Goal: Information Seeking & Learning: Check status

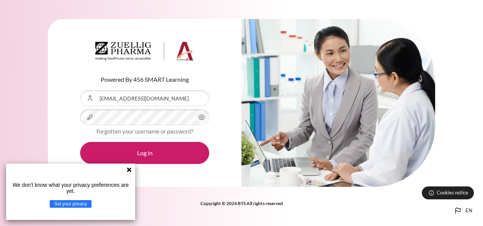
click at [80, 142] on button "Log in" at bounding box center [144, 153] width 129 height 22
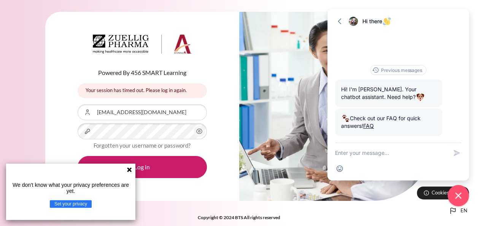
click at [130, 170] on icon at bounding box center [129, 169] width 5 height 5
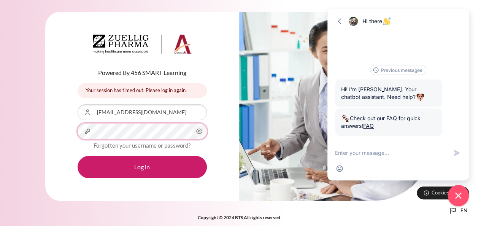
click at [78, 156] on button "Log in" at bounding box center [142, 167] width 129 height 22
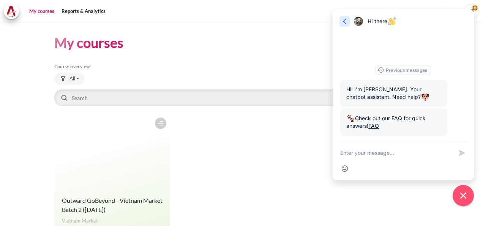
click at [345, 21] on icon "button" at bounding box center [345, 21] width 8 height 8
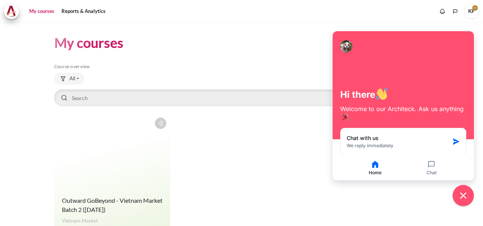
click at [476, 8] on span "KP" at bounding box center [471, 11] width 15 height 6
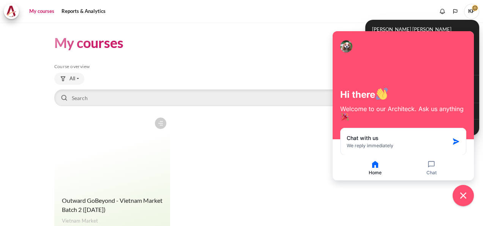
drag, startPoint x: 423, startPoint y: 38, endPoint x: 313, endPoint y: 127, distance: 141.8
click at [313, 127] on body "Skip to main content My courses" at bounding box center [241, 113] width 483 height 226
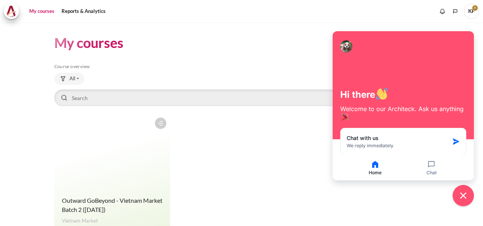
click at [348, 46] on div at bounding box center [346, 46] width 12 height 12
click at [315, 184] on div "Course is starred Actions for course Outward GoBeyond - Vietnam Market Batch 2 …" at bounding box center [241, 180] width 375 height 132
click at [378, 174] on button "Home" at bounding box center [375, 168] width 55 height 16
click at [377, 166] on icon "button" at bounding box center [375, 164] width 6 height 7
click at [462, 196] on icon "Close chat widget" at bounding box center [463, 195] width 7 height 7
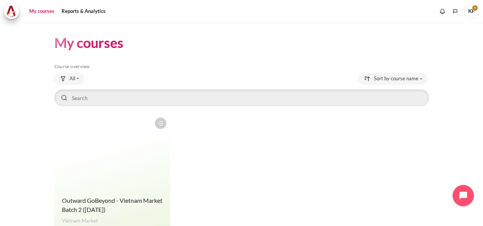
click at [470, 13] on span "KP" at bounding box center [471, 11] width 15 height 15
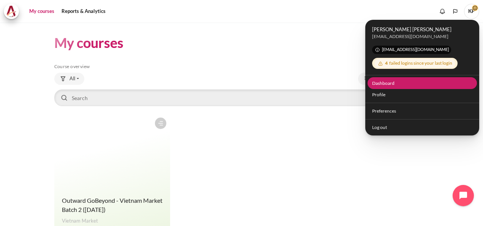
click at [385, 82] on link "Dashboard" at bounding box center [423, 83] width 110 height 12
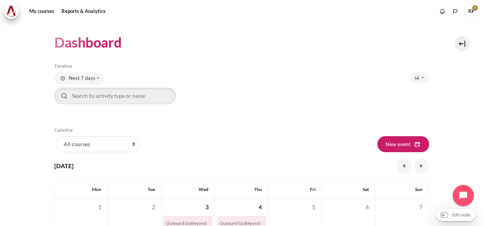
click at [474, 11] on span "KP" at bounding box center [471, 11] width 15 height 15
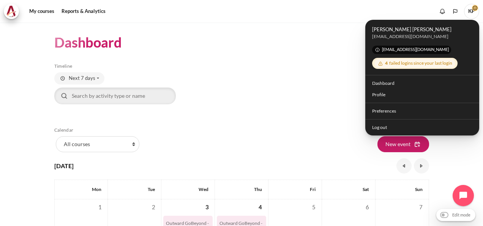
click at [242, 78] on div "Sort by dates Sort by dates" at bounding box center [336, 78] width 188 height 12
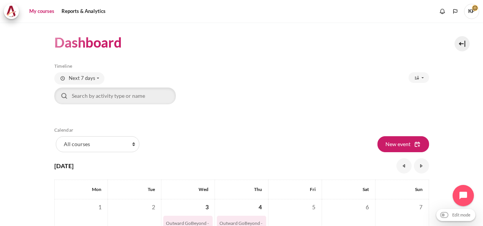
click at [44, 13] on link "My courses" at bounding box center [42, 11] width 30 height 15
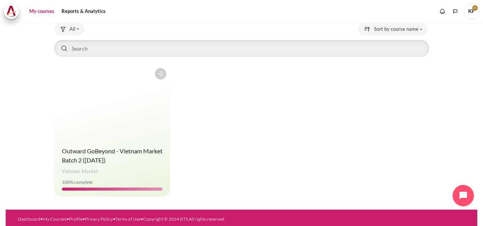
scroll to position [52, 0]
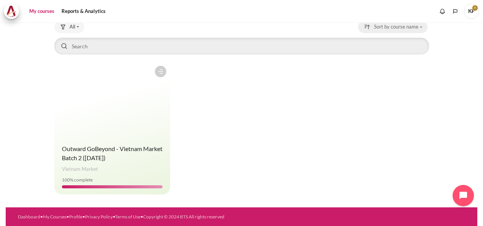
click at [419, 26] on button "Sort by course name" at bounding box center [393, 27] width 70 height 12
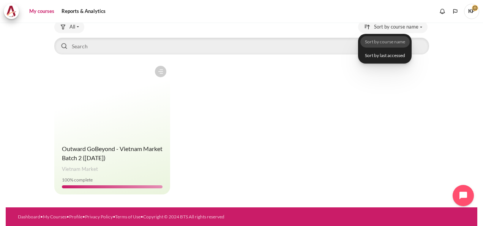
click at [326, 104] on div "Course is starred Actions for course Outward GoBeyond - Vietnam Market Batch 2 …" at bounding box center [241, 128] width 375 height 132
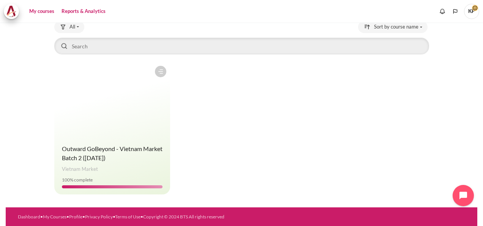
click at [85, 9] on link "Reports & Analytics" at bounding box center [83, 11] width 49 height 15
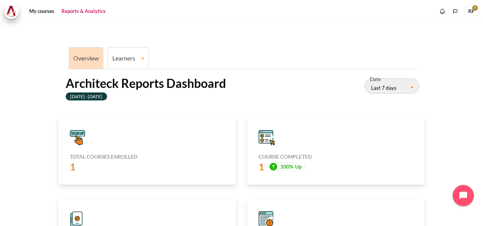
click at [132, 61] on link "Learners" at bounding box center [128, 57] width 41 height 7
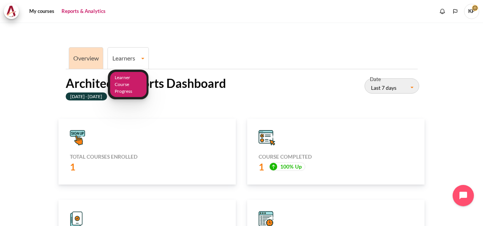
click at [125, 75] on link "Learner Course Progress" at bounding box center [128, 84] width 36 height 25
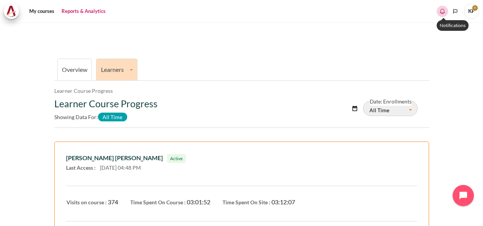
click at [445, 14] on icon "Show notification window with no new notifications" at bounding box center [443, 12] width 8 height 8
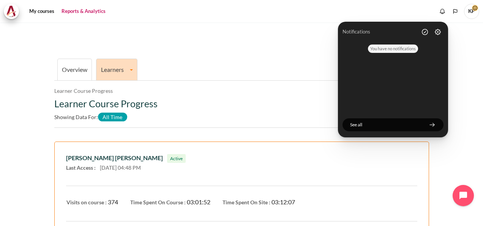
click at [476, 12] on span "KP" at bounding box center [471, 11] width 15 height 15
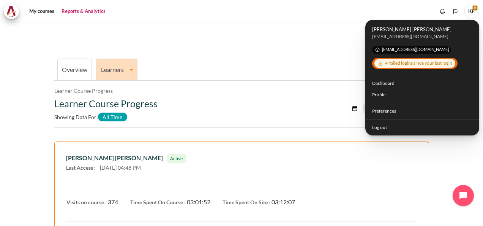
click at [200, 104] on h2 "Learner Course Progress" at bounding box center [176, 103] width 244 height 11
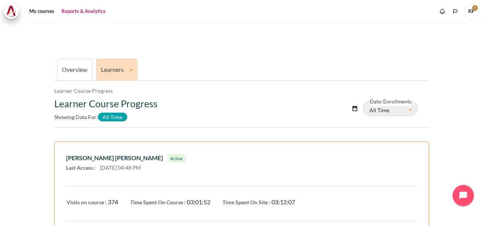
click at [409, 111] on button "All Time" at bounding box center [390, 108] width 55 height 15
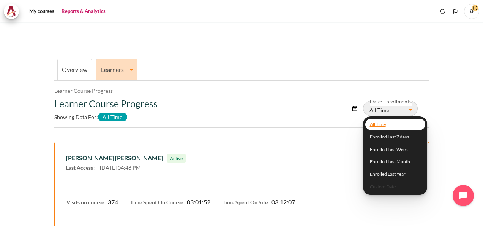
click at [409, 111] on button "All Time" at bounding box center [390, 108] width 55 height 15
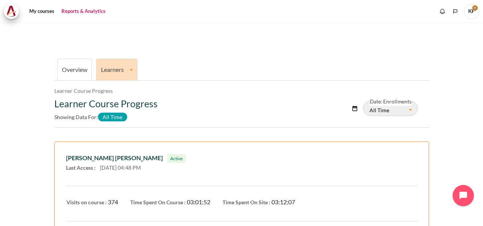
click at [72, 68] on link "Overview" at bounding box center [74, 69] width 25 height 7
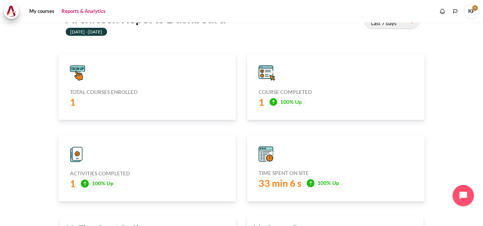
scroll to position [48, 0]
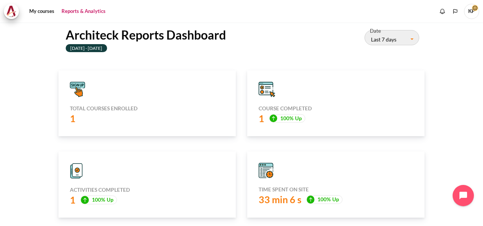
click at [472, 15] on span "KP" at bounding box center [471, 11] width 15 height 15
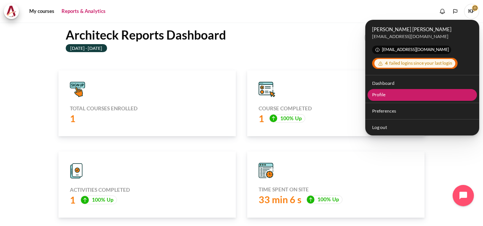
click at [382, 92] on link "Profile" at bounding box center [423, 95] width 110 height 12
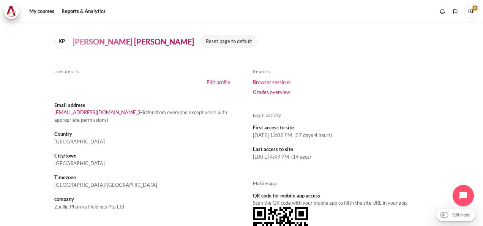
click at [475, 10] on span "KP" at bounding box center [471, 11] width 15 height 6
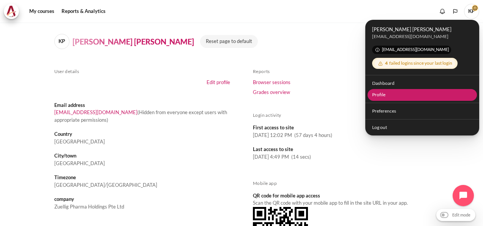
click at [380, 95] on link "Profile" at bounding box center [423, 95] width 110 height 12
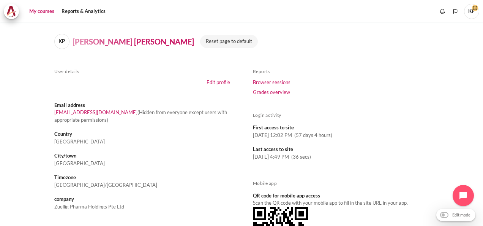
click at [43, 8] on link "My courses" at bounding box center [42, 11] width 30 height 15
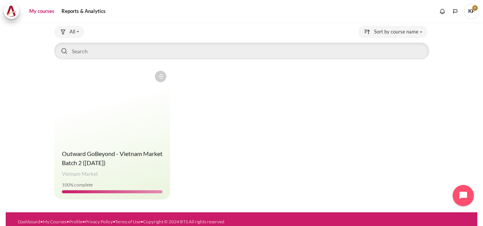
scroll to position [52, 0]
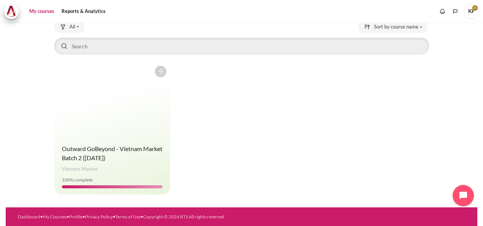
click at [473, 11] on span "KP" at bounding box center [471, 11] width 15 height 15
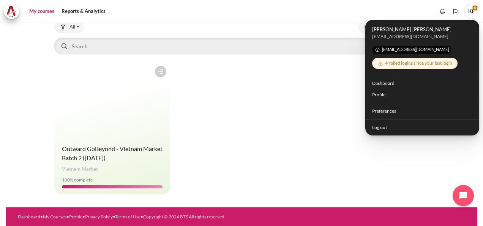
click at [143, 137] on figure "Content" at bounding box center [112, 100] width 116 height 76
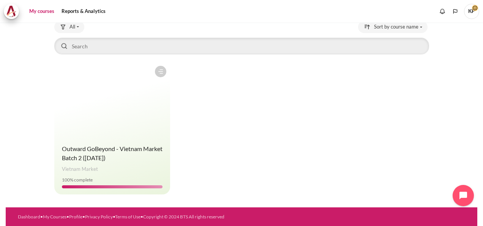
click at [143, 137] on figure "Content" at bounding box center [112, 100] width 116 height 76
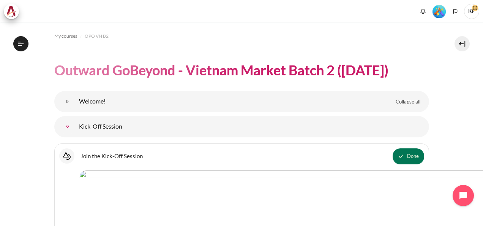
click at [438, 9] on img "Level #5" at bounding box center [439, 11] width 13 height 13
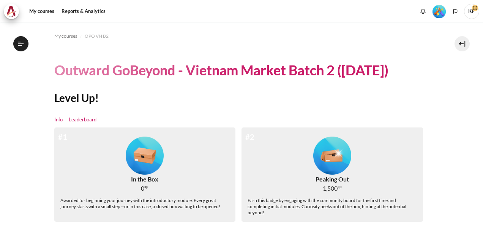
click at [83, 119] on link "Leaderboard" at bounding box center [83, 120] width 28 height 8
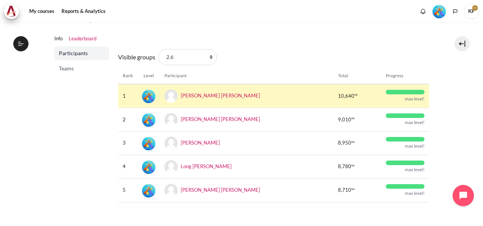
scroll to position [81, 0]
click at [209, 59] on select "All participants 2.6 2.1 2.2 2.3 2.4 2.5 2.7 2.8" at bounding box center [187, 57] width 59 height 16
select select "0"
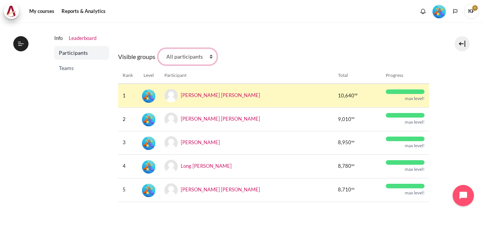
click at [158, 49] on select "All participants 2.6 2.1 2.2 2.3 2.4 2.5 2.7 2.8" at bounding box center [187, 57] width 59 height 16
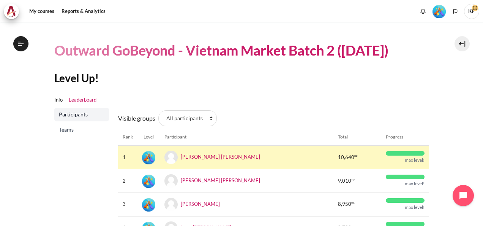
scroll to position [17, 0]
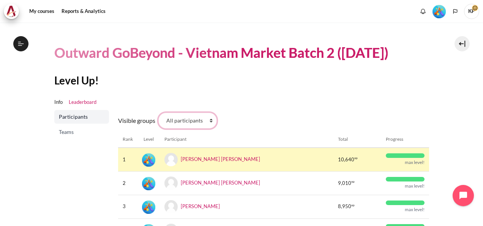
click at [173, 117] on select "All participants 2.6 2.1 2.2 2.3 2.4 2.5 2.7 2.8" at bounding box center [187, 120] width 59 height 16
select select "4944"
click at [158, 112] on select "All participants 2.6 2.1 2.2 2.3 2.4 2.5 2.7 2.8" at bounding box center [187, 120] width 59 height 16
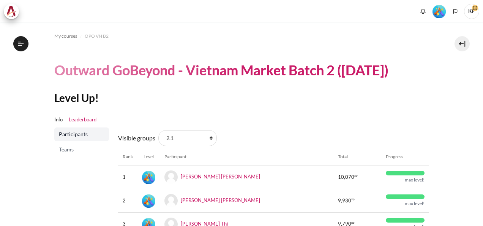
scroll to position [31, 0]
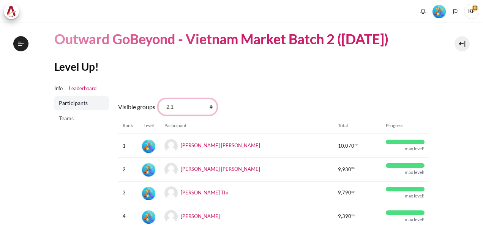
click at [182, 105] on select "All participants 2.6 2.1 2.2 2.3 2.4 2.5 2.7 2.8" at bounding box center [187, 107] width 59 height 16
click at [158, 99] on select "All participants 2.6 2.1 2.2 2.3 2.4 2.5 2.7 2.8" at bounding box center [187, 107] width 59 height 16
click at [184, 105] on select "All participants 2.6 2.1 2.2 2.3 2.4 2.5 2.7 2.8" at bounding box center [187, 107] width 59 height 16
select select "4949"
click at [158, 99] on select "All participants 2.6 2.1 2.2 2.3 2.4 2.5 2.7 2.8" at bounding box center [187, 107] width 59 height 16
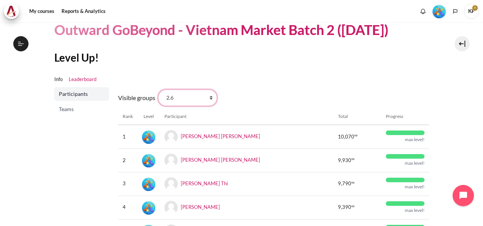
scroll to position [40, 0]
click at [281, 87] on div "Visible groups All participants 2.6 2.1 2.2 2.3 2.4 2.5 2.7 2.8 Rank Level Part…" at bounding box center [273, 179] width 311 height 185
click at [175, 117] on th "Participant" at bounding box center [247, 116] width 174 height 16
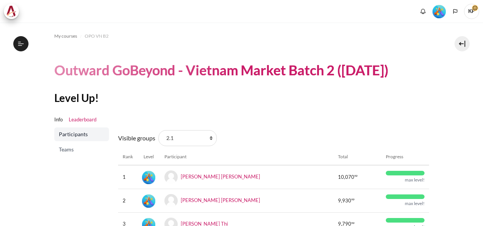
scroll to position [58, 0]
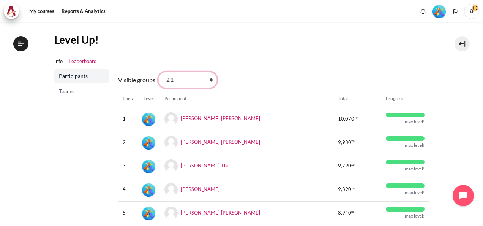
click at [188, 78] on select "All participants 2.6 2.1 2.2 2.3 2.4 2.5 2.7 2.8" at bounding box center [187, 80] width 59 height 16
select select "4949"
click at [158, 72] on select "All participants 2.6 2.1 2.2 2.3 2.4 2.5 2.7 2.8" at bounding box center [187, 80] width 59 height 16
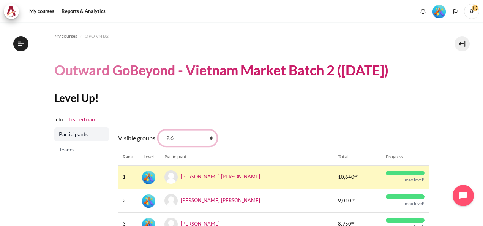
click at [182, 136] on select "All participants 2.6 2.1 2.2 2.3 2.4 2.5 2.7 2.8" at bounding box center [187, 138] width 59 height 16
select select "0"
click at [158, 130] on select "All participants 2.6 2.1 2.2 2.3 2.4 2.5 2.7 2.8" at bounding box center [187, 138] width 59 height 16
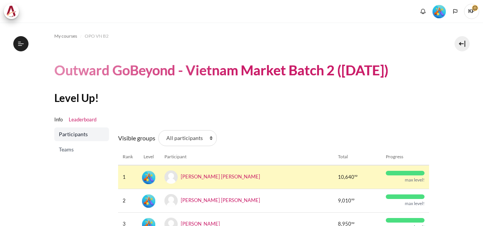
scroll to position [104, 0]
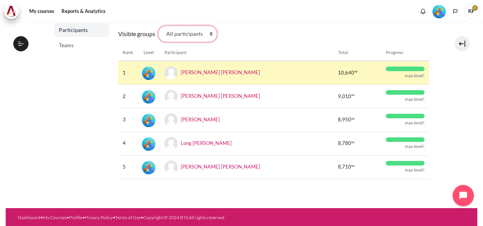
click at [178, 40] on select "All participants 2.6 2.1 2.2 2.3 2.4 2.5 2.7 2.8" at bounding box center [187, 34] width 59 height 16
select select "4945"
click at [158, 26] on select "All participants 2.6 2.1 2.2 2.3 2.4 2.5 2.7 2.8" at bounding box center [187, 34] width 59 height 16
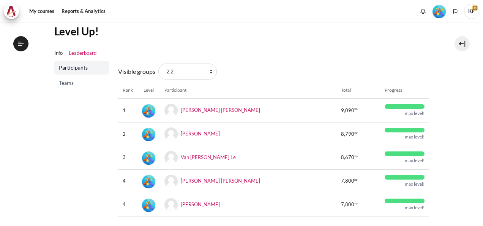
scroll to position [67, 0]
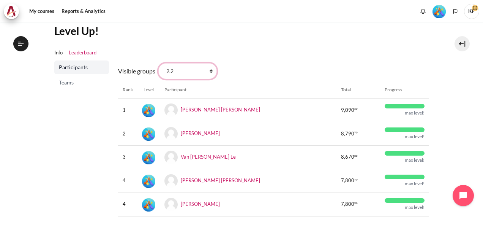
click at [198, 73] on select "All participants 2.6 2.1 2.2 2.3 2.4 2.5 2.7 2.8" at bounding box center [187, 71] width 59 height 16
select select "4946"
click at [158, 63] on select "All participants 2.6 2.1 2.2 2.3 2.4 2.5 2.7 2.8" at bounding box center [187, 71] width 59 height 16
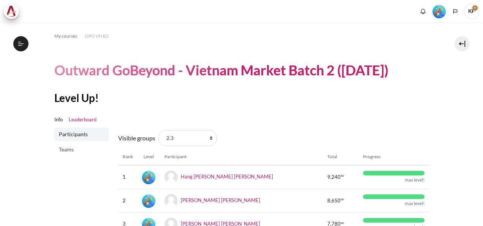
scroll to position [17, 0]
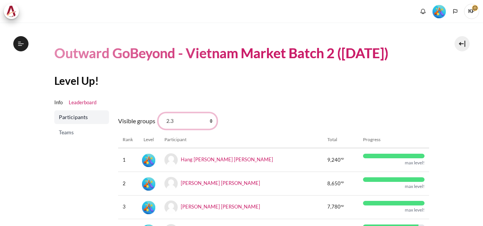
click at [195, 125] on select "All participants 2.6 2.1 2.2 2.3 2.4 2.5 2.7 2.8" at bounding box center [187, 121] width 59 height 16
select select "4947"
click at [158, 113] on select "All participants 2.6 2.1 2.2 2.3 2.4 2.5 2.7 2.8" at bounding box center [187, 121] width 59 height 16
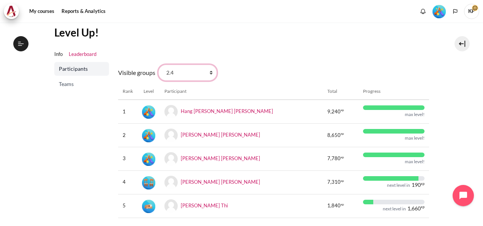
click at [200, 67] on select "All participants 2.6 2.1 2.2 2.3 2.4 2.5 2.7 2.8" at bounding box center [187, 73] width 59 height 16
click at [332, 68] on div "Visible groups All participants 2.6 2.1 2.2 2.3 2.4 2.5 2.7 2.8 Rank Level Part…" at bounding box center [273, 143] width 311 height 162
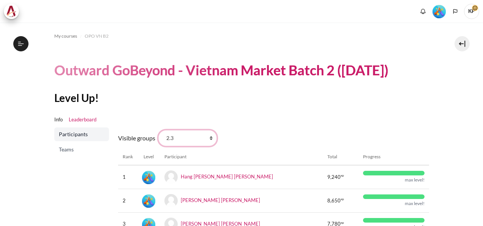
click at [179, 143] on select "All participants 2.6 2.1 2.2 2.3 2.4 2.5 2.7 2.8" at bounding box center [187, 138] width 59 height 16
click at [158, 130] on select "All participants 2.6 2.1 2.2 2.3 2.4 2.5 2.7 2.8" at bounding box center [187, 138] width 59 height 16
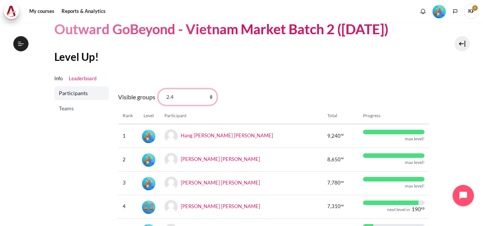
scroll to position [43, 0]
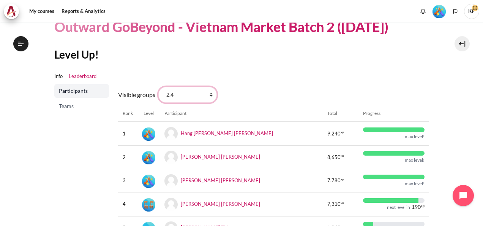
click at [181, 93] on select "All participants 2.6 2.1 2.2 2.3 2.4 2.5 2.7 2.8" at bounding box center [187, 95] width 59 height 16
select select "4951"
click at [158, 87] on select "All participants 2.6 2.1 2.2 2.3 2.4 2.5 2.7 2.8" at bounding box center [187, 95] width 59 height 16
click at [284, 78] on ul "Info Leaderboard" at bounding box center [241, 76] width 375 height 15
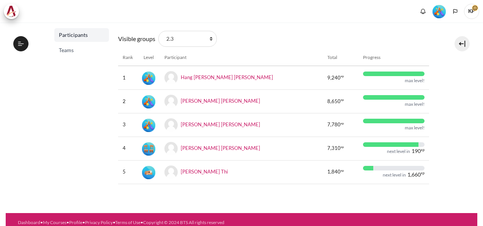
scroll to position [101, 0]
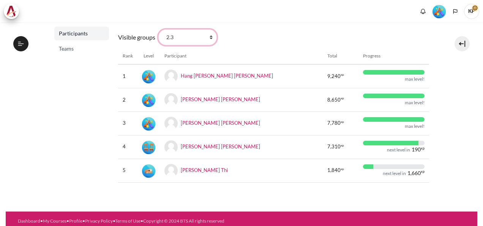
click at [179, 35] on select "All participants 2.6 2.1 2.2 2.3 2.4 2.5 2.7 2.8" at bounding box center [187, 37] width 59 height 16
click at [158, 29] on select "All participants 2.6 2.1 2.2 2.3 2.4 2.5 2.7 2.8" at bounding box center [187, 37] width 59 height 16
click at [169, 35] on select "All participants 2.6 2.1 2.2 2.3 2.4 2.5 2.7 2.8" at bounding box center [187, 37] width 59 height 16
click at [158, 29] on select "All participants 2.6 2.1 2.2 2.3 2.4 2.5 2.7 2.8" at bounding box center [187, 37] width 59 height 16
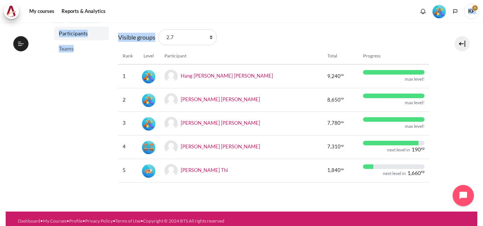
scroll to position [100, 0]
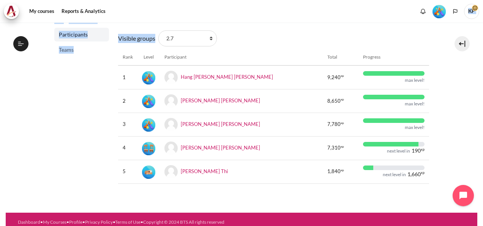
drag, startPoint x: 273, startPoint y: 22, endPoint x: 179, endPoint y: 33, distance: 94.8
click at [179, 33] on div "Skip to main content Open course index Completed 100% 25 / 25 Expand Collapse" at bounding box center [241, 113] width 483 height 226
drag, startPoint x: 179, startPoint y: 33, endPoint x: 196, endPoint y: 33, distance: 17.5
click at [183, 33] on select "All participants 2.6 2.1 2.2 2.3 2.4 2.5 2.7 2.8" at bounding box center [187, 38] width 59 height 16
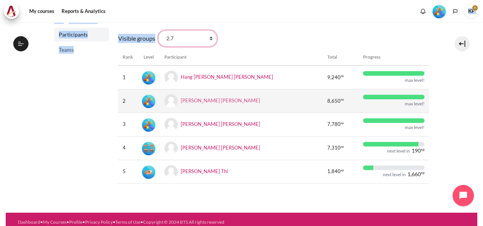
select select "4947"
click at [158, 30] on select "All participants 2.6 2.1 2.2 2.3 2.4 2.5 2.7 2.8" at bounding box center [187, 38] width 59 height 16
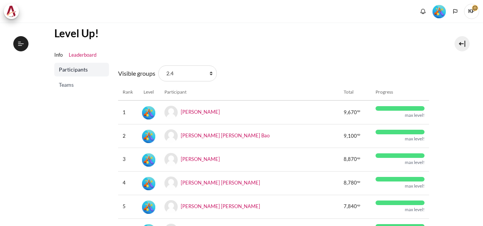
scroll to position [76, 0]
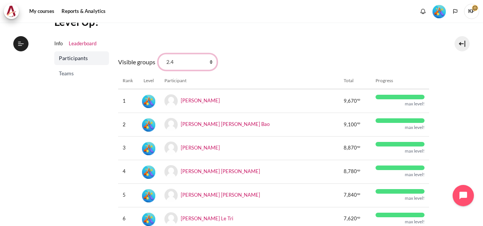
click at [213, 62] on select "All participants 2.6 2.1 2.2 2.3 2.4 2.5 2.7 2.8" at bounding box center [187, 62] width 59 height 16
select select "4948"
click at [158, 54] on select "All participants 2.6 2.1 2.2 2.3 2.4 2.5 2.7 2.8" at bounding box center [187, 62] width 59 height 16
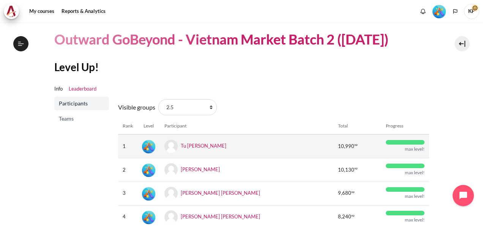
scroll to position [38, 0]
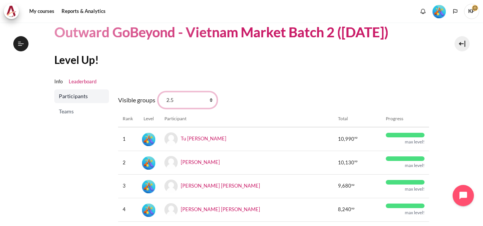
click at [209, 100] on select "All participants 2.6 2.1 2.2 2.3 2.4 2.5 2.7 2.8" at bounding box center [187, 100] width 59 height 16
select select "4950"
click at [158, 92] on select "All participants 2.6 2.1 2.2 2.3 2.4 2.5 2.7 2.8" at bounding box center [187, 100] width 59 height 16
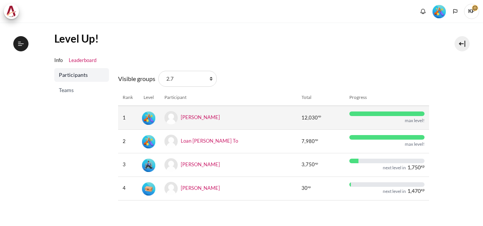
scroll to position [76, 0]
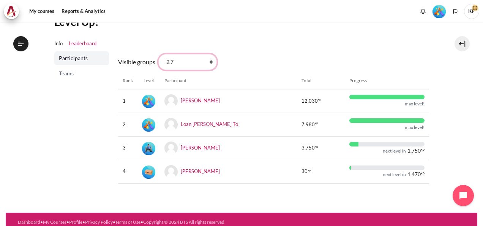
click at [210, 62] on select "All participants 2.6 2.1 2.2 2.3 2.4 2.5 2.7 2.8" at bounding box center [187, 62] width 59 height 16
select select "4951"
click at [158, 54] on select "All participants 2.6 2.1 2.2 2.3 2.4 2.5 2.7 2.8" at bounding box center [187, 62] width 59 height 16
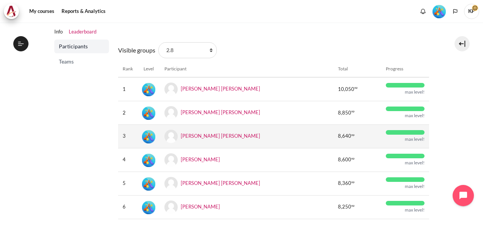
scroll to position [76, 0]
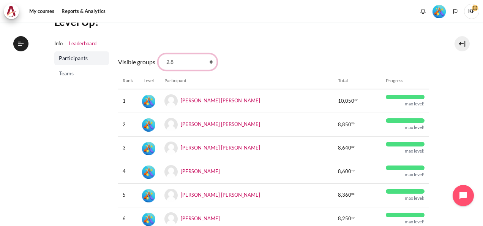
click at [210, 61] on select "All participants 2.6 2.1 2.2 2.3 2.4 2.5 2.7 2.8" at bounding box center [187, 62] width 59 height 16
select select "4950"
click at [158, 54] on select "All participants 2.6 2.1 2.2 2.3 2.4 2.5 2.7 2.8" at bounding box center [187, 62] width 59 height 16
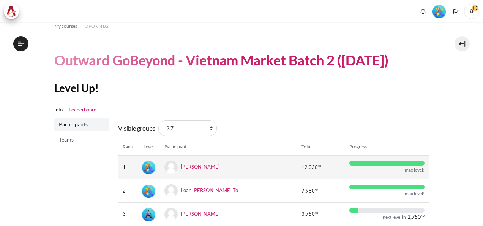
scroll to position [38, 0]
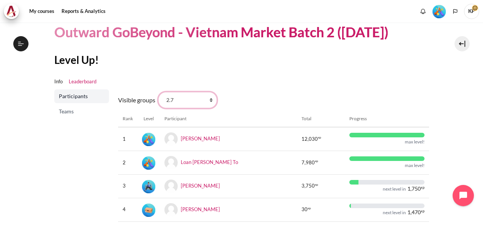
click at [211, 99] on select "All participants 2.6 2.1 2.2 2.3 2.4 2.5 2.7 2.8" at bounding box center [187, 100] width 59 height 16
select select "4948"
click at [158, 92] on select "All participants 2.6 2.1 2.2 2.3 2.4 2.5 2.7 2.8" at bounding box center [187, 100] width 59 height 16
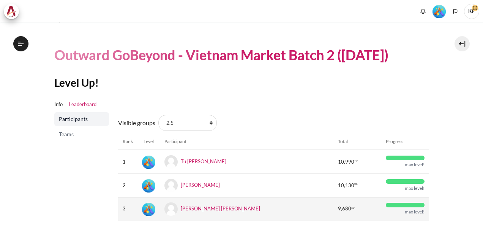
scroll to position [38, 0]
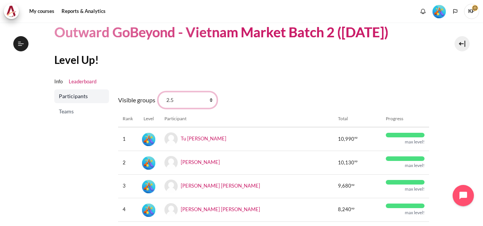
click at [210, 102] on select "All participants 2.6 2.1 2.2 2.3 2.4 2.5 2.7 2.8" at bounding box center [187, 100] width 59 height 16
select select "4947"
click at [158, 92] on select "All participants 2.6 2.1 2.2 2.3 2.4 2.5 2.7 2.8" at bounding box center [187, 100] width 59 height 16
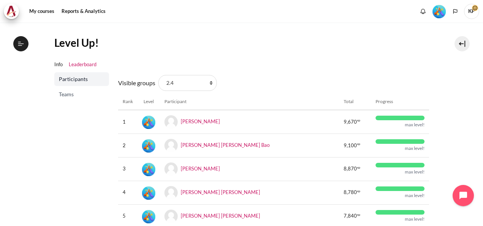
scroll to position [37, 0]
